Goal: Check status

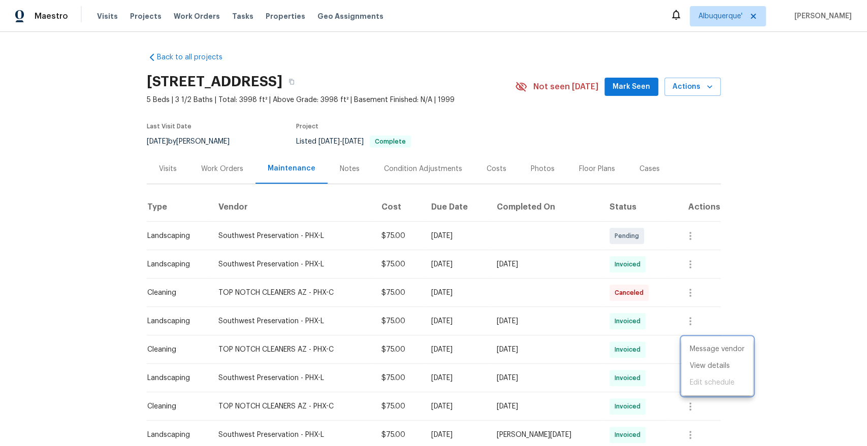
click at [690, 264] on div at bounding box center [433, 223] width 867 height 446
click at [696, 261] on icon "button" at bounding box center [690, 264] width 12 height 12
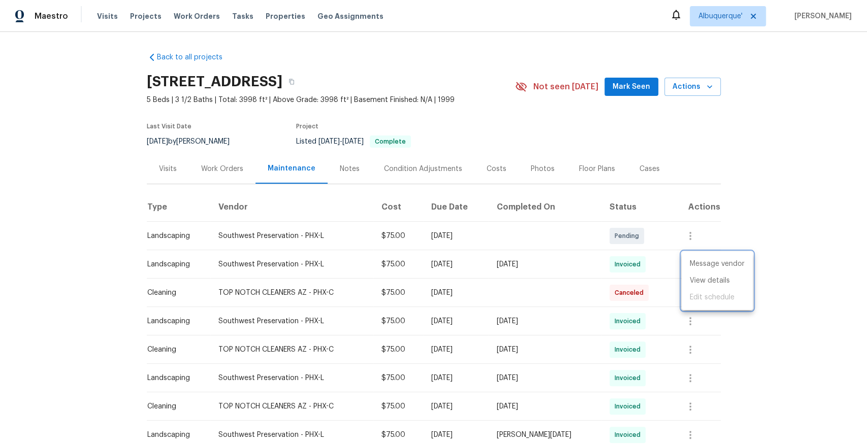
click at [577, 267] on div at bounding box center [433, 223] width 867 height 446
click at [695, 262] on icon "button" at bounding box center [690, 264] width 12 height 12
click at [708, 278] on li "View details" at bounding box center [716, 281] width 71 height 17
click at [394, 81] on div at bounding box center [433, 223] width 867 height 446
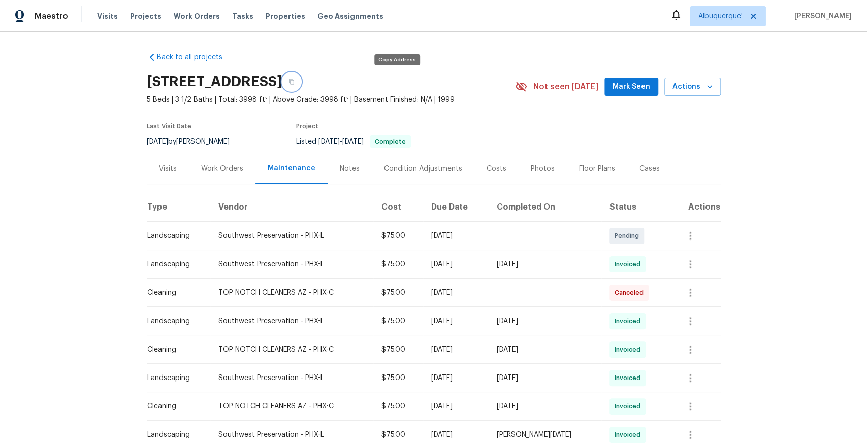
click at [295, 81] on icon "button" at bounding box center [291, 82] width 6 height 6
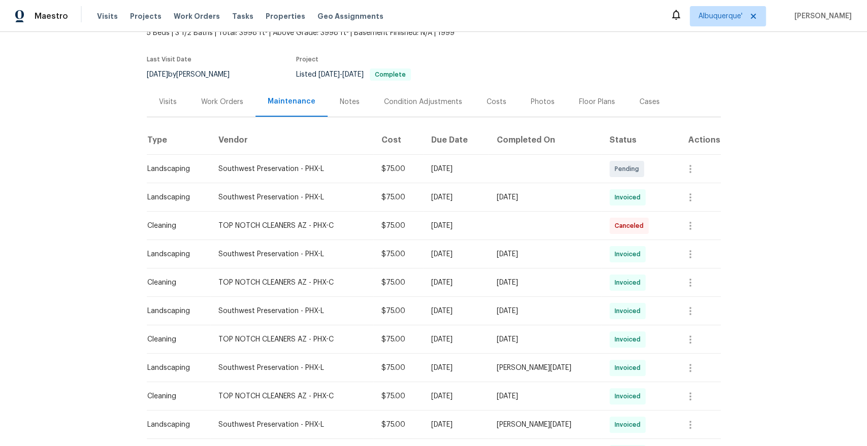
scroll to position [73, 0]
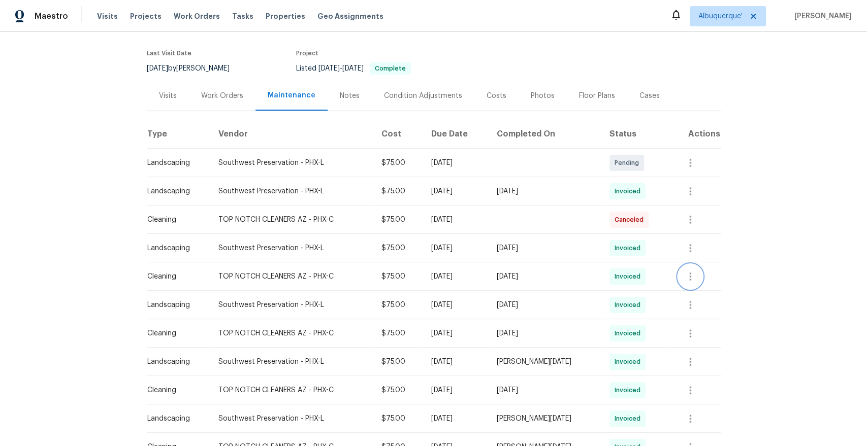
click at [695, 275] on icon "button" at bounding box center [690, 277] width 12 height 12
click at [707, 293] on li "View details" at bounding box center [716, 292] width 71 height 17
click at [430, 63] on div at bounding box center [433, 223] width 867 height 446
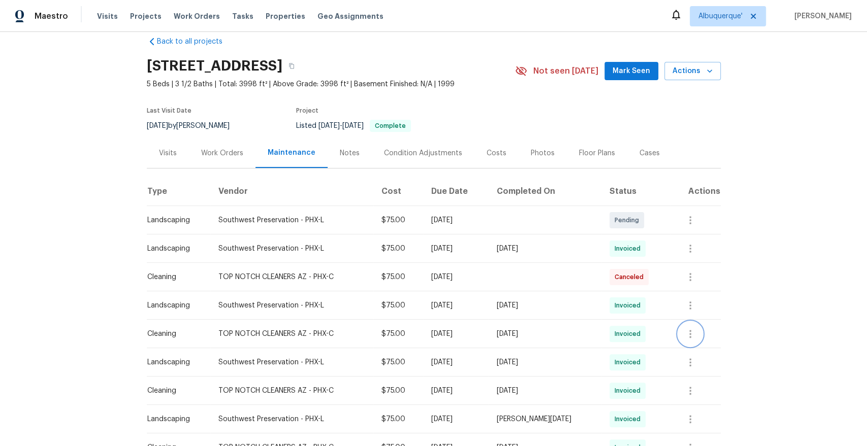
scroll to position [0, 0]
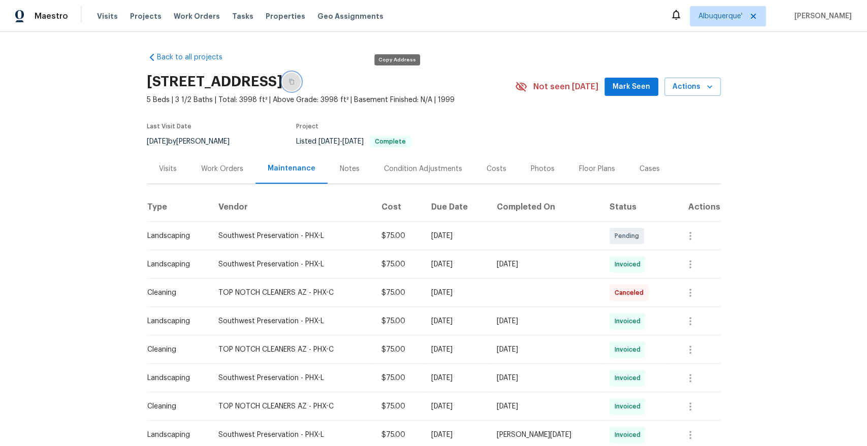
click at [295, 83] on icon "button" at bounding box center [291, 82] width 6 height 6
